Goal: Task Accomplishment & Management: Manage account settings

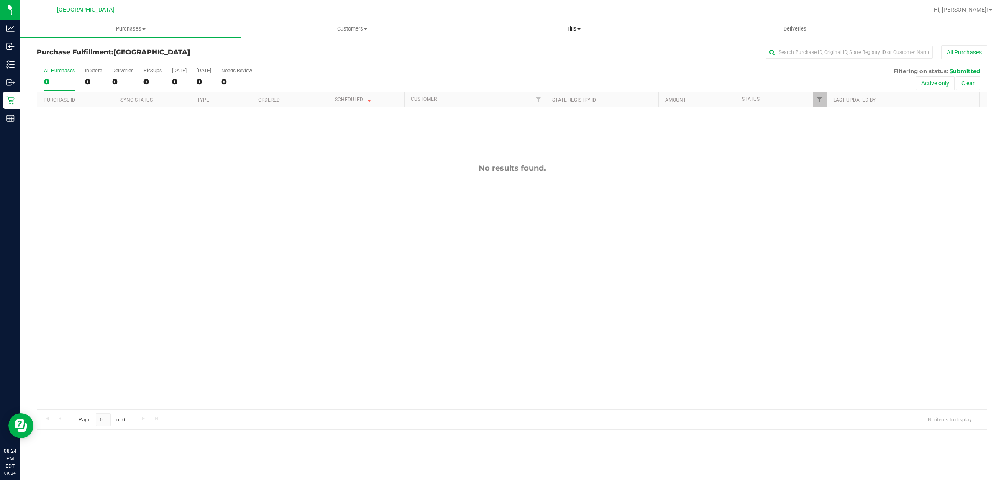
click at [563, 26] on span "Tills" at bounding box center [573, 29] width 220 height 8
click at [510, 51] on span "Manage tills" at bounding box center [491, 50] width 56 height 7
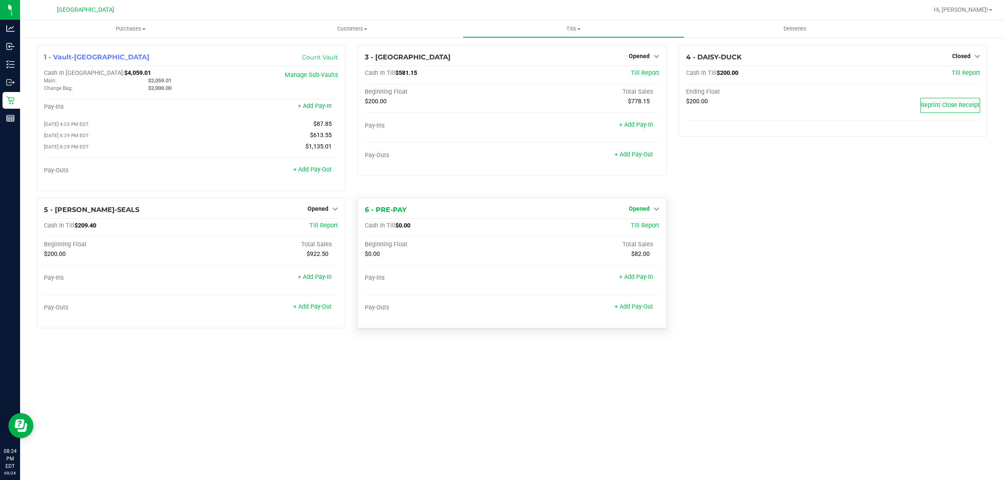
click at [635, 212] on span "Opened" at bounding box center [639, 208] width 21 height 7
click at [781, 248] on div "1 - Vault-[GEOGRAPHIC_DATA] Count Vault Cash In Vault: $4,059.01 Main: $2,059.0…" at bounding box center [512, 190] width 963 height 290
click at [653, 229] on div "Close Till" at bounding box center [640, 226] width 62 height 10
click at [644, 229] on link "Close Till" at bounding box center [640, 226] width 23 height 7
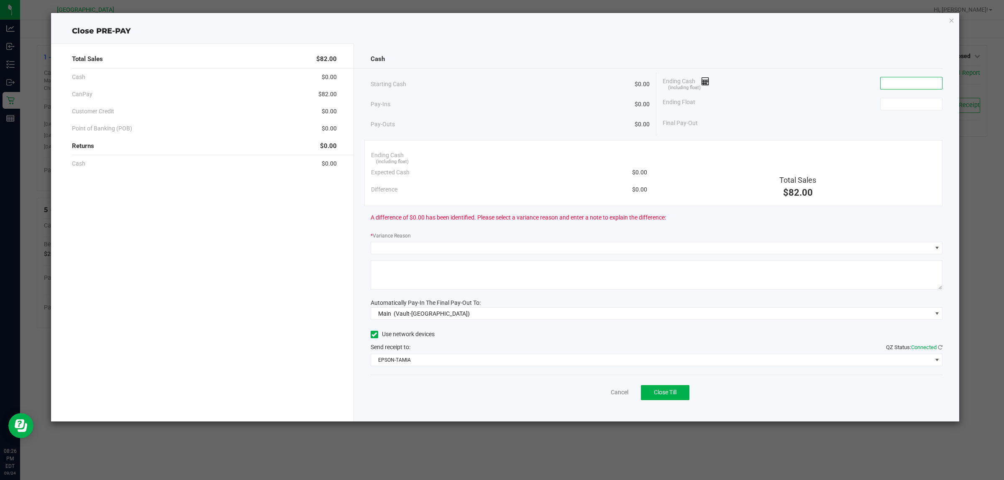
click at [902, 84] on input at bounding box center [910, 83] width 61 height 12
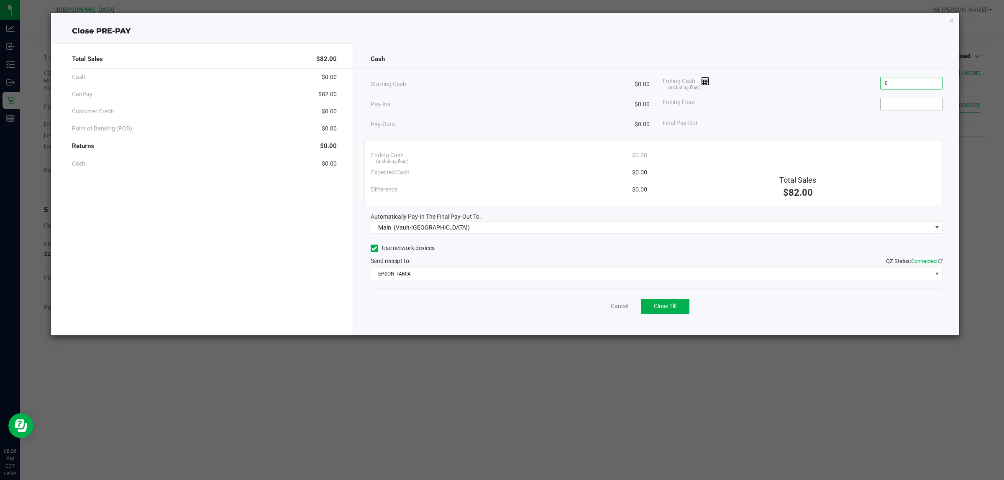
type input "$0.00"
click at [889, 105] on input at bounding box center [910, 104] width 61 height 12
type input "$0.00"
click at [481, 281] on div "Cash Starting Cash $0.00 Pay-Ins $0.00 Pay-Outs $0.00 Ending Cash (including fl…" at bounding box center [657, 190] width 606 height 292
click at [481, 279] on span "EPSON-TAMIA" at bounding box center [651, 274] width 561 height 12
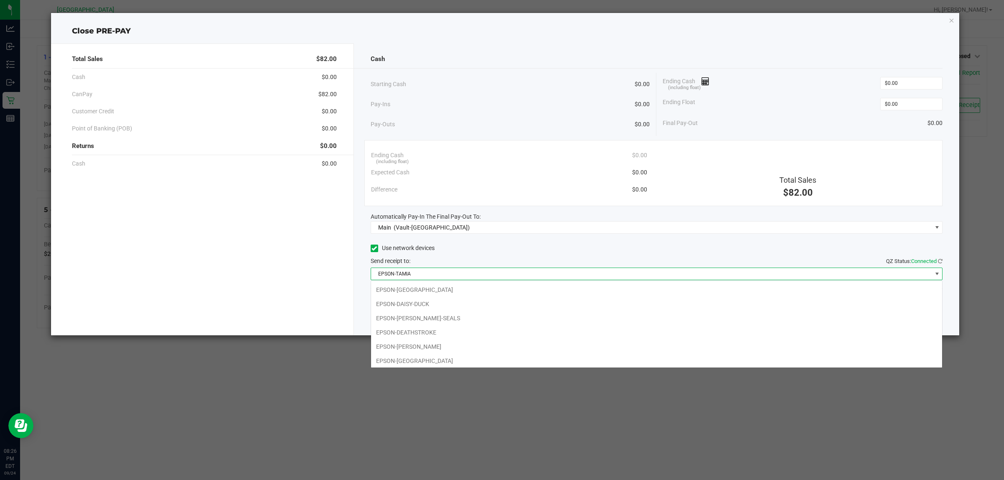
scroll to position [46, 0]
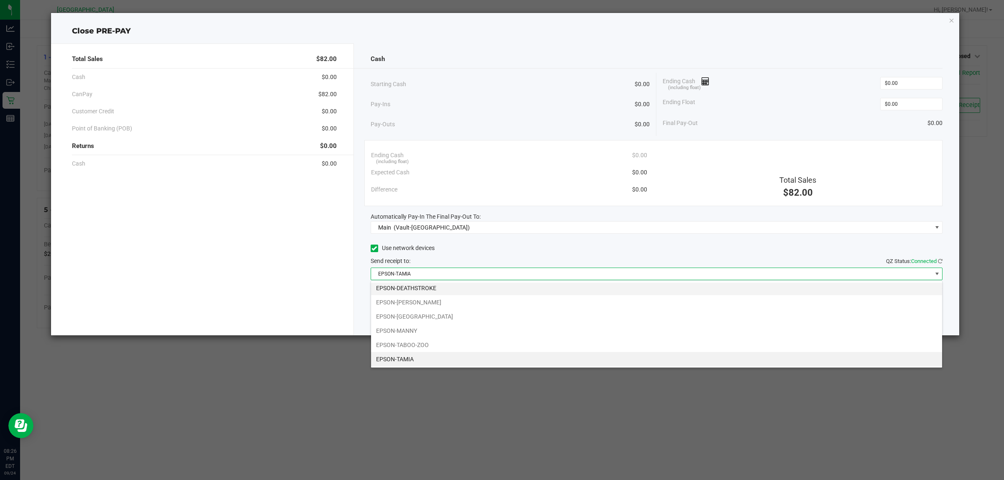
click at [461, 289] on li "EPSON-DEATHSTROKE" at bounding box center [656, 288] width 571 height 14
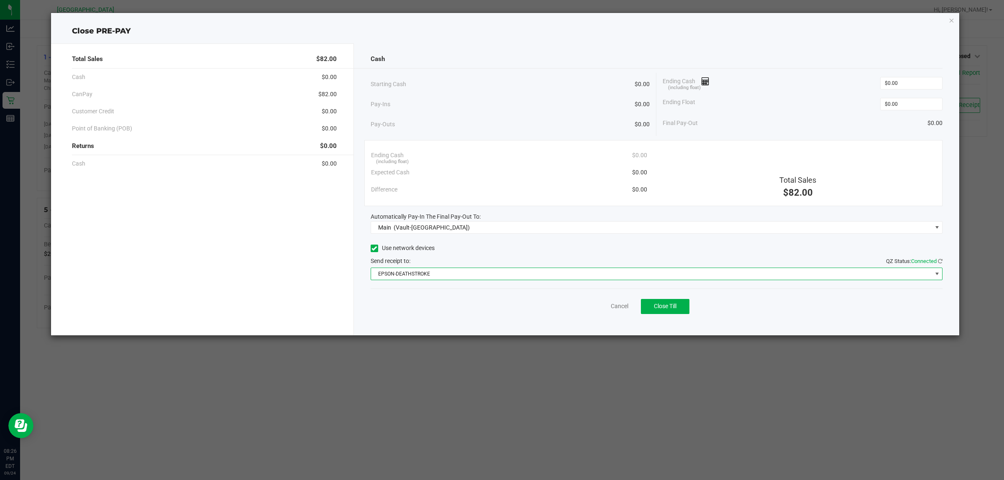
click at [524, 257] on div "Send receipt to: QZ Status: Connected" at bounding box center [657, 261] width 572 height 9
click at [659, 312] on button "Close Till" at bounding box center [665, 306] width 49 height 15
